Goal: Check status: Check status

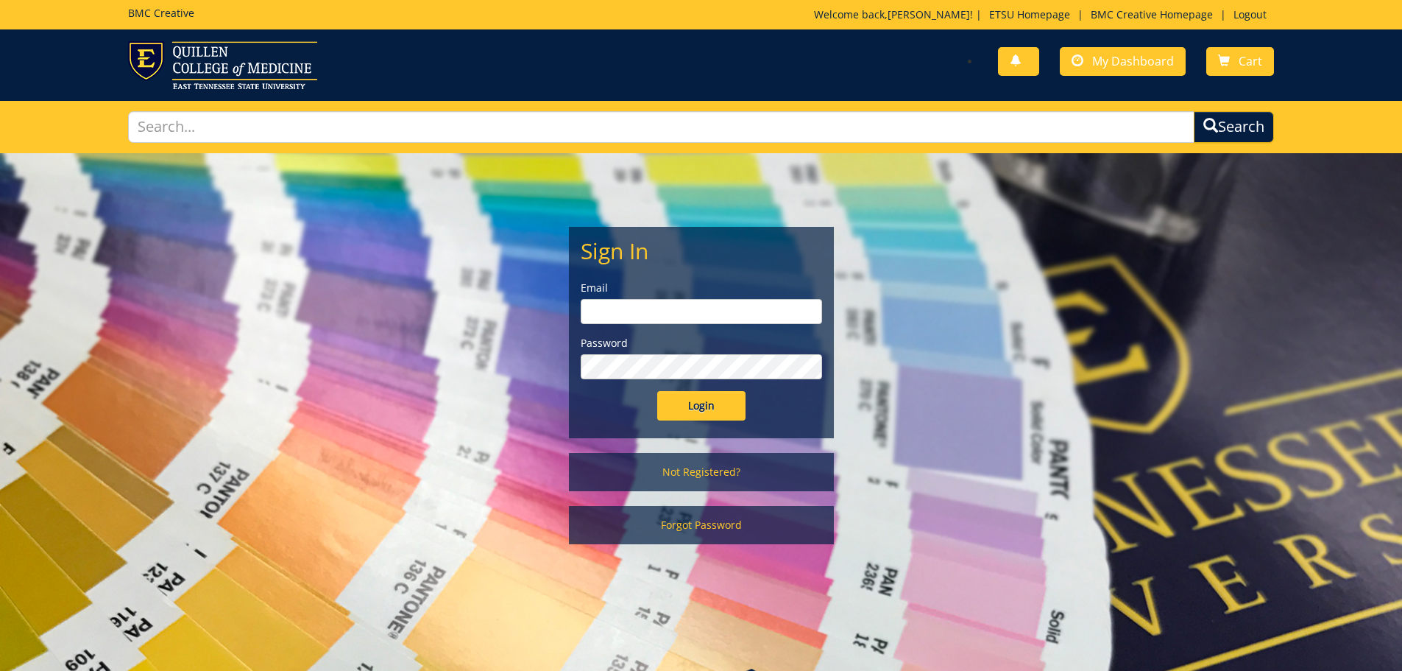
type input "[PERSON_NAME][EMAIL_ADDRESS][DOMAIN_NAME]"
click at [680, 402] on input "Login" at bounding box center [701, 405] width 88 height 29
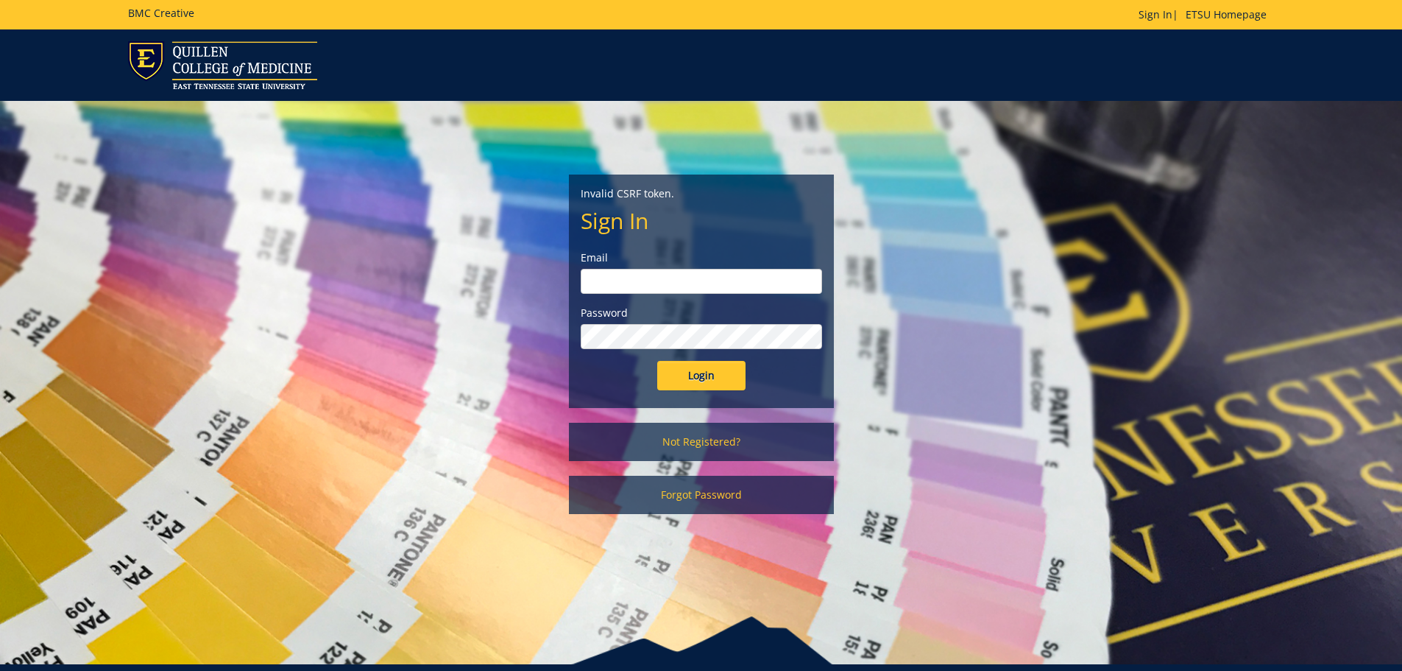
type input "[PERSON_NAME][EMAIL_ADDRESS][DOMAIN_NAME]"
click at [726, 375] on input "Login" at bounding box center [701, 375] width 88 height 29
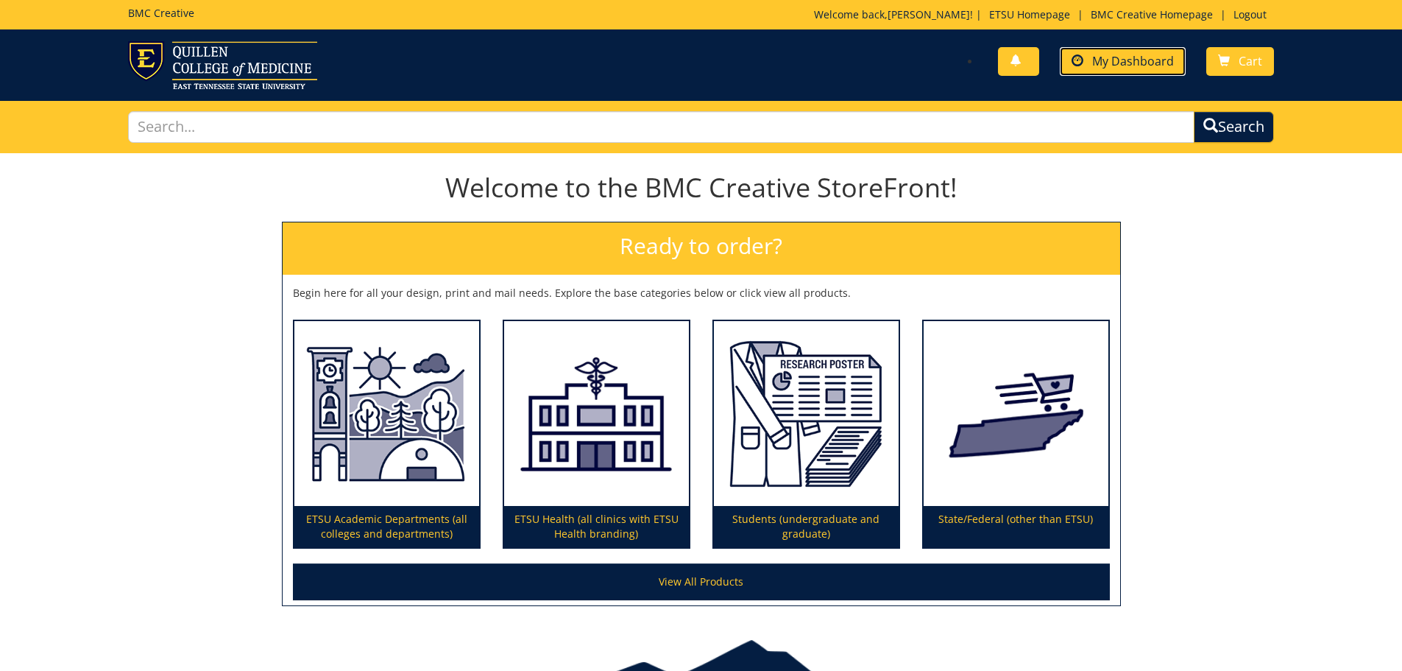
click at [1097, 49] on link "My Dashboard" at bounding box center [1123, 61] width 126 height 29
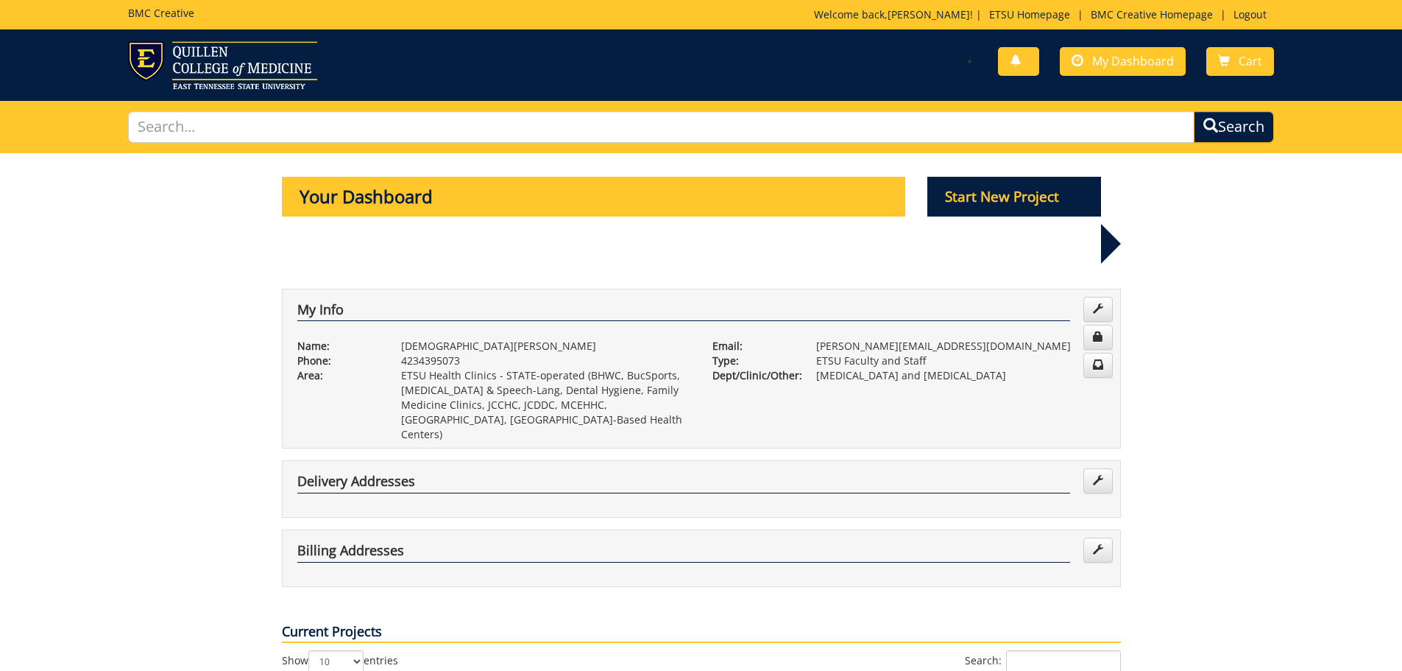
scroll to position [221, 0]
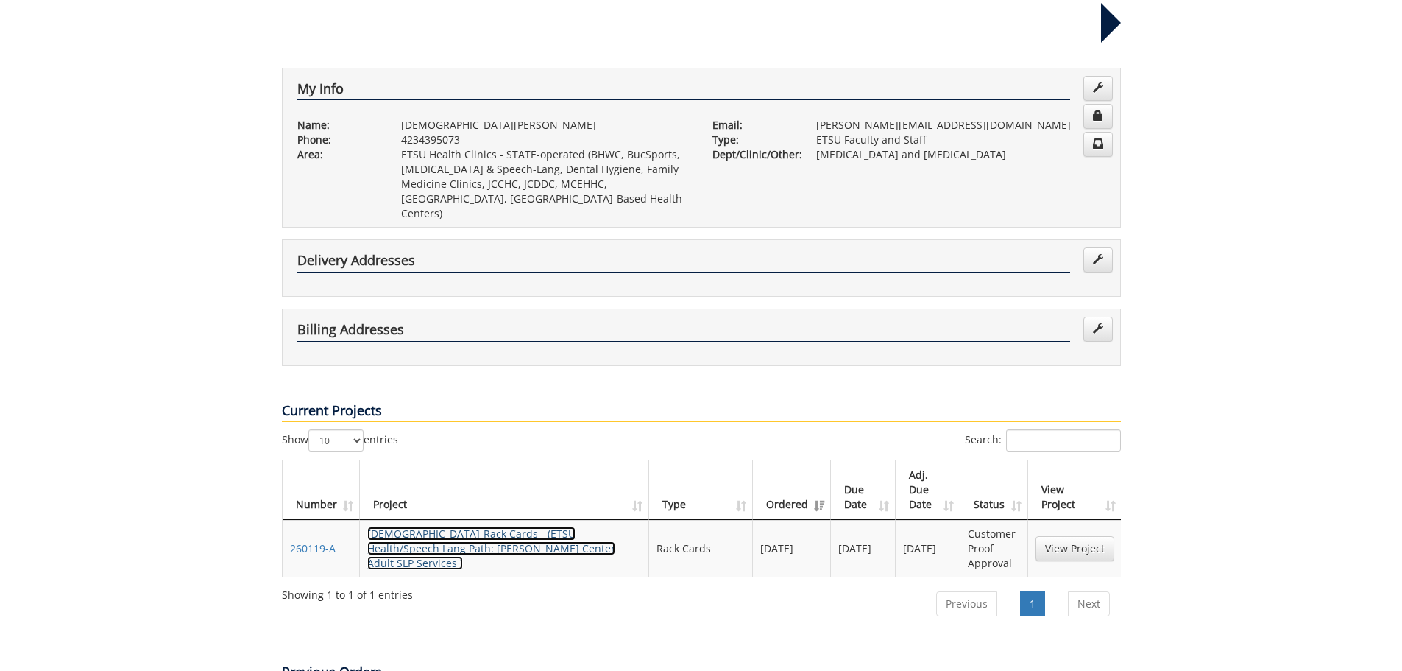
click at [447, 526] on link "[DEMOGRAPHIC_DATA]-Rack Cards - (ETSU Health/Speech Lang Path: [PERSON_NAME] Ce…" at bounding box center [491, 547] width 248 height 43
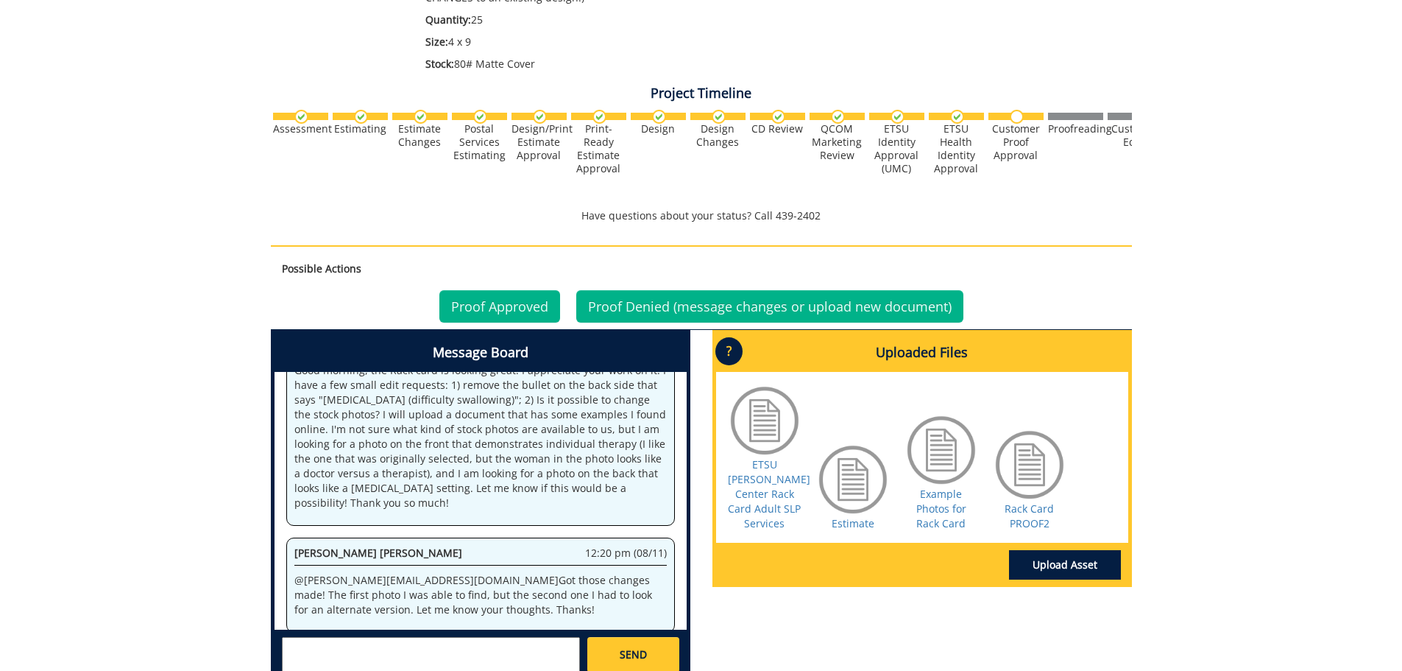
scroll to position [442, 0]
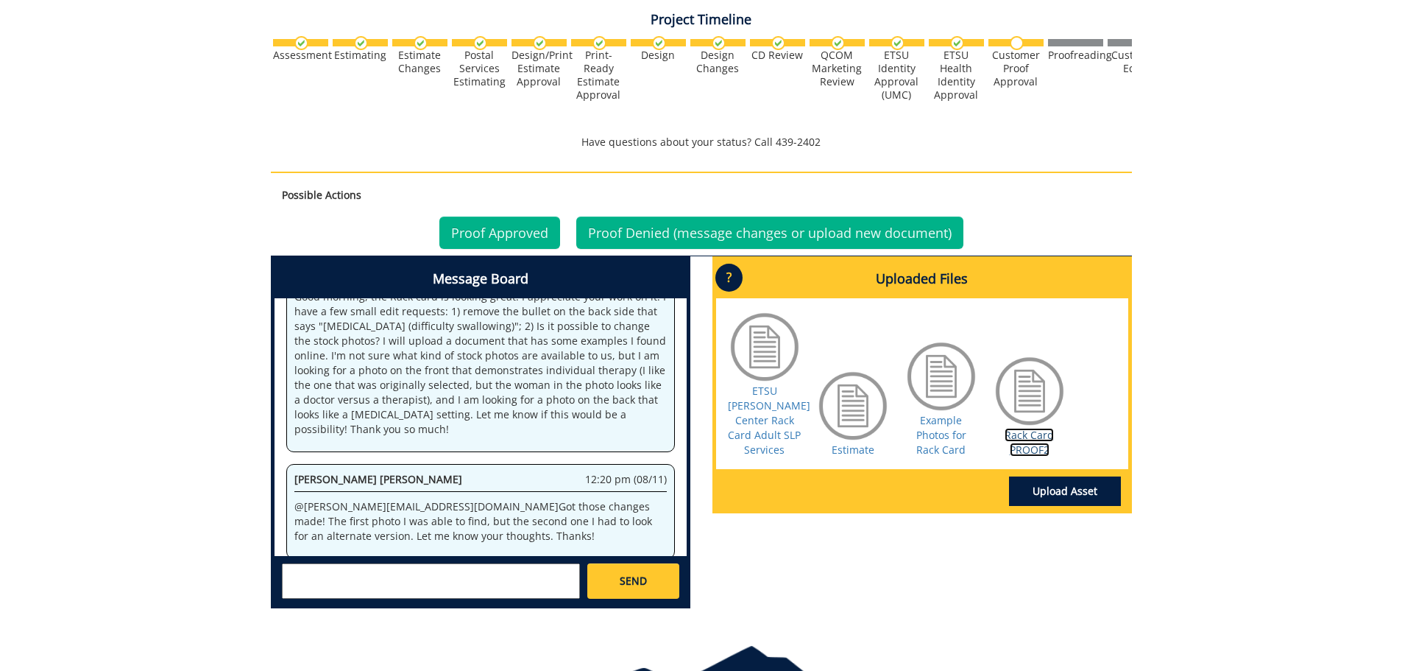
click at [1037, 428] on link "Rack Card PROOF2" at bounding box center [1029, 442] width 49 height 29
